Goal: Submit feedback/report problem

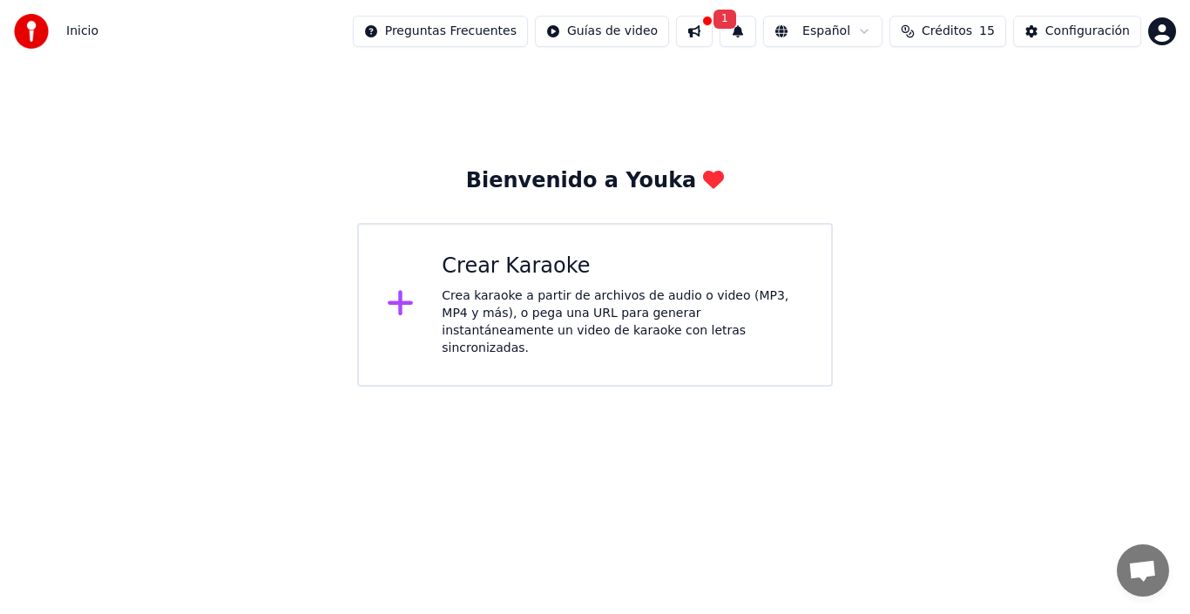
click at [754, 308] on div "Crea karaoke a partir de archivos de audio o video (MP3, MP4 y más), o pega una…" at bounding box center [623, 323] width 362 height 70
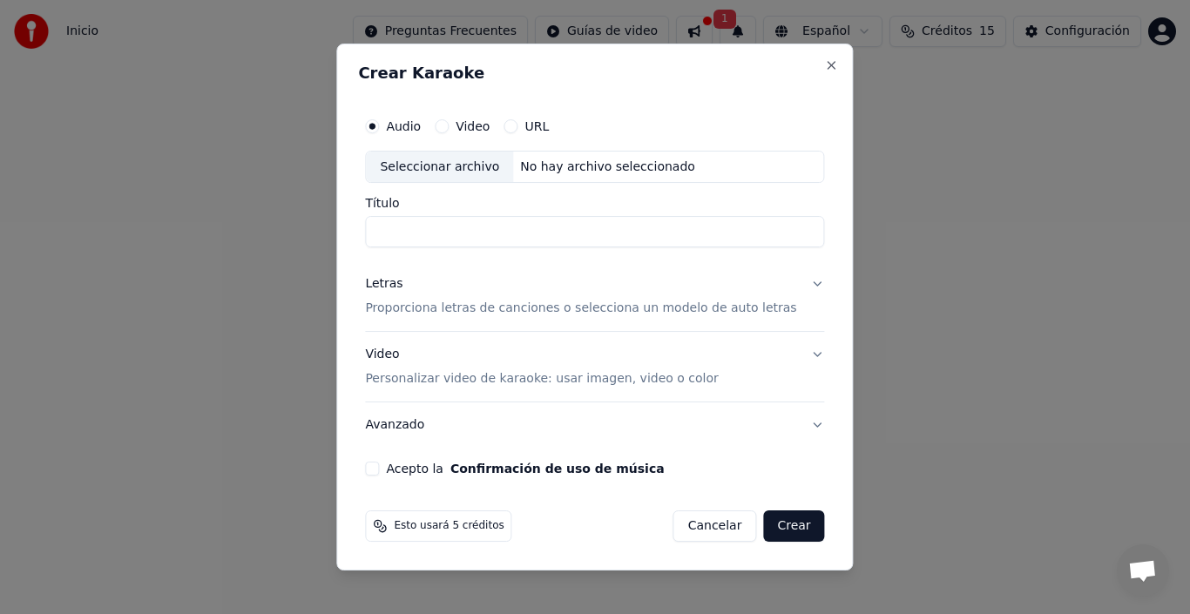
click at [453, 224] on input "Título" at bounding box center [594, 232] width 459 height 31
click at [825, 64] on button "Close" at bounding box center [832, 65] width 14 height 14
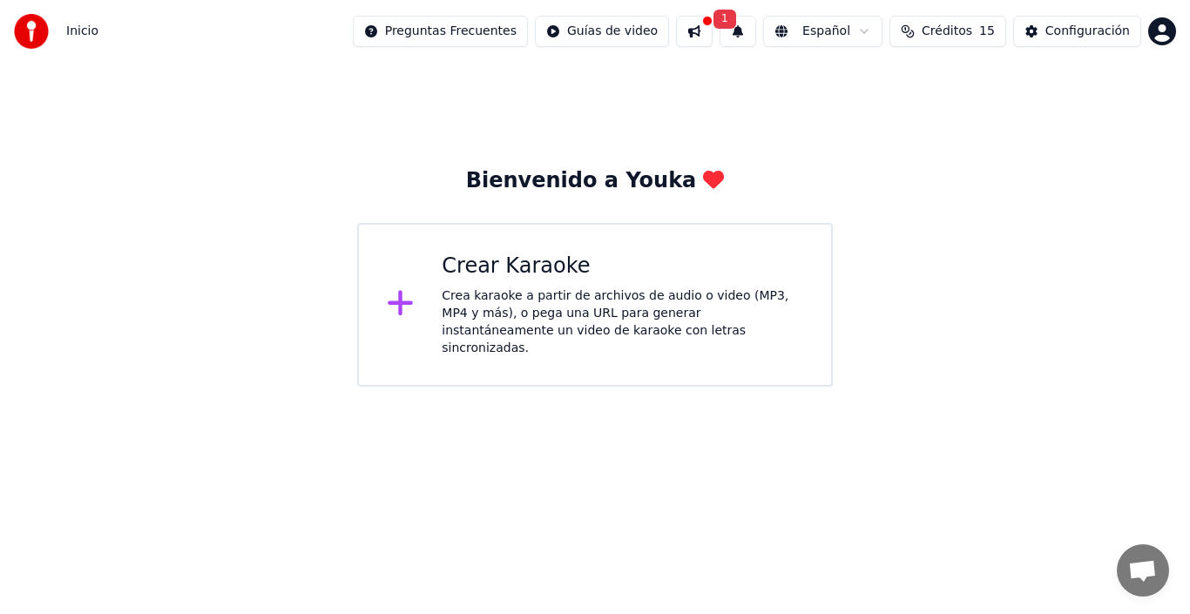
click at [924, 221] on div "Bienvenido a Youka Crear Karaoke Crea karaoke a partir de archivos de audio o v…" at bounding box center [595, 225] width 1190 height 324
click at [1149, 574] on span "Chat abierto" at bounding box center [1142, 572] width 29 height 24
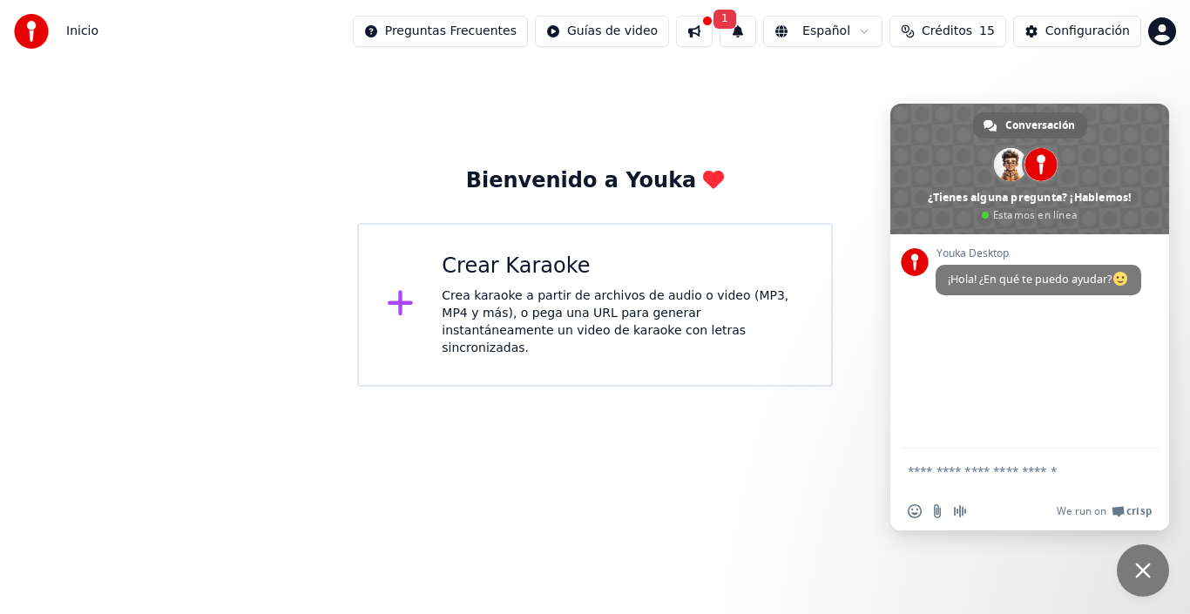
click at [952, 474] on textarea "Escribe aquí tu mensaje..." at bounding box center [1011, 472] width 206 height 16
type textarea "**********"
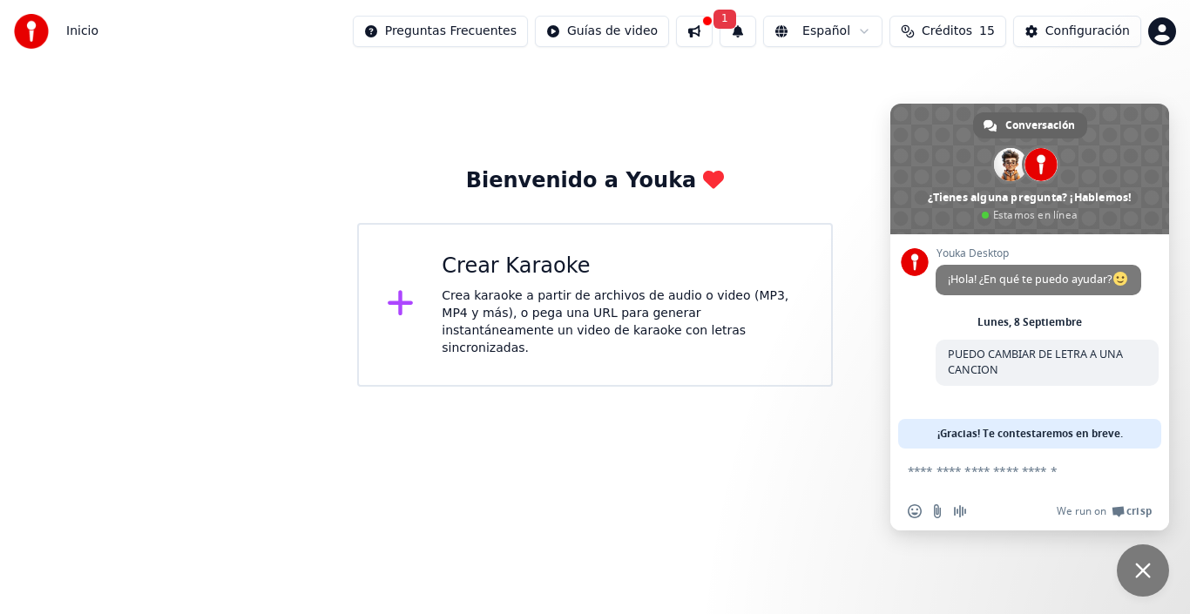
scroll to position [3, 0]
click at [713, 24] on button at bounding box center [694, 31] width 37 height 31
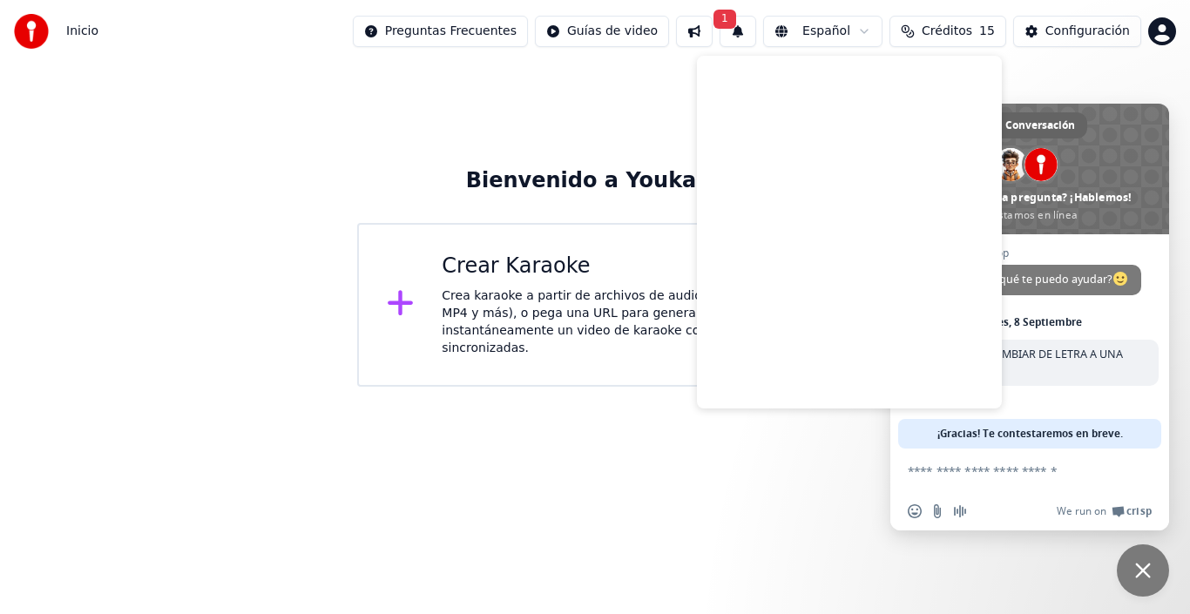
click at [590, 97] on div "Bienvenido a Youka Crear Karaoke Crea karaoke a partir de archivos de audio o v…" at bounding box center [595, 225] width 1190 height 324
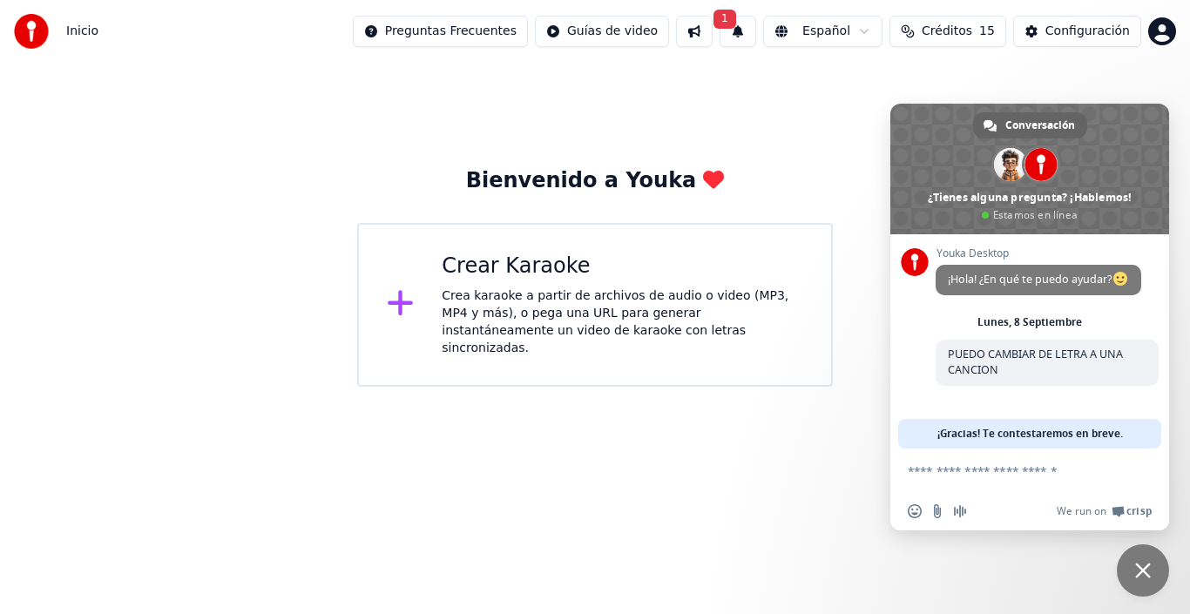
click at [736, 21] on span "1" at bounding box center [725, 19] width 23 height 19
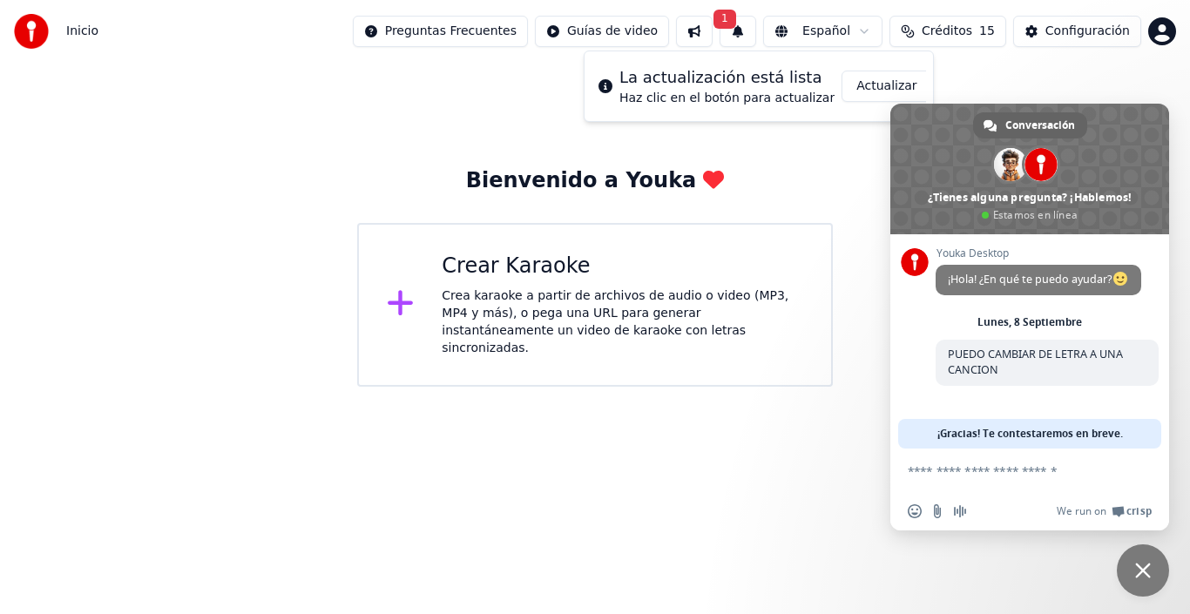
click at [486, 60] on div "Inicio Preguntas Frecuentes Guías de video 1 Español Créditos 15 Configuración" at bounding box center [595, 31] width 1190 height 63
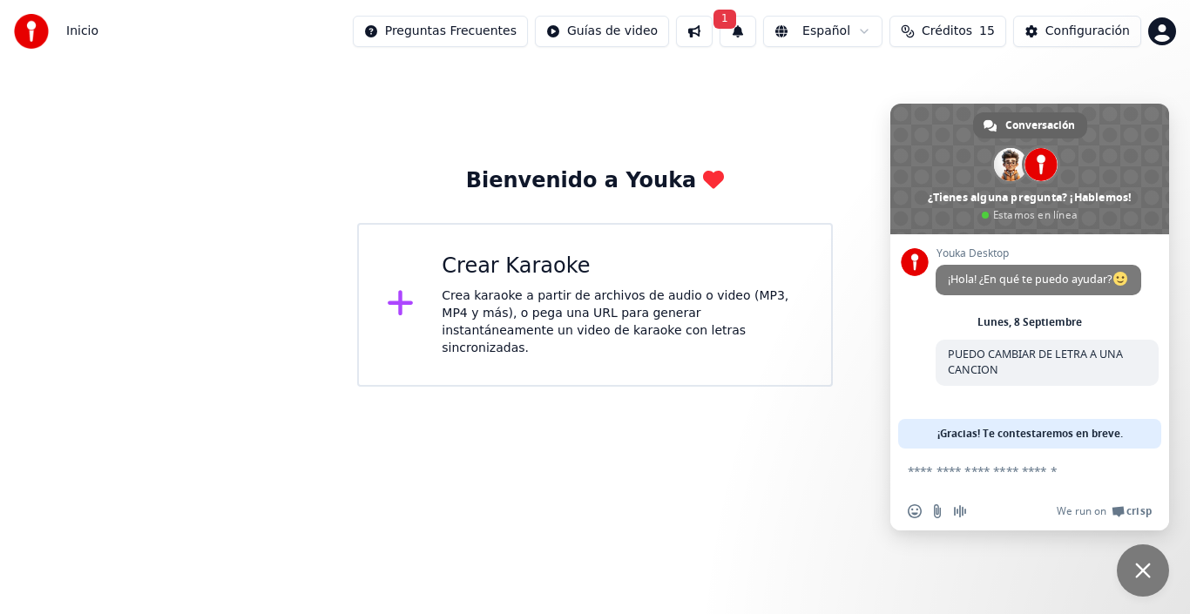
click at [852, 56] on div "Inicio Preguntas Frecuentes Guías de video 1 Español Créditos 15 Configuración" at bounding box center [595, 31] width 1190 height 63
drag, startPoint x: 1185, startPoint y: 86, endPoint x: 1182, endPoint y: 38, distance: 48.1
click at [1184, 78] on div "Bienvenido a Youka Crear Karaoke Crea karaoke a partir de archivos de audio o v…" at bounding box center [595, 225] width 1190 height 324
